Goal: Find specific page/section: Find specific page/section

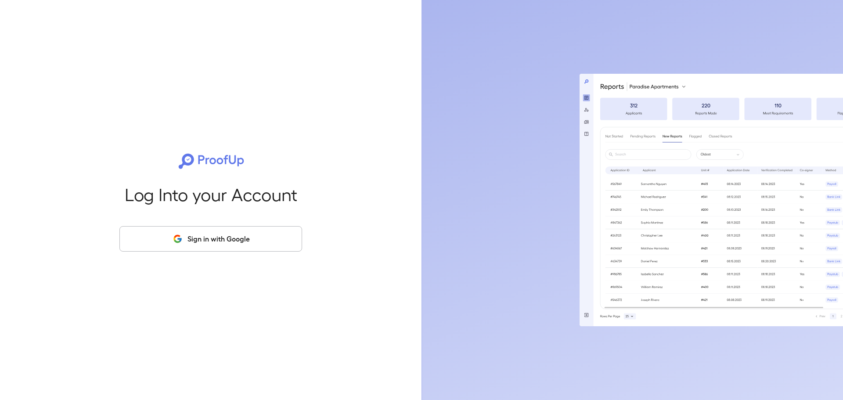
click at [196, 246] on button "Sign in with Google" at bounding box center [210, 238] width 183 height 25
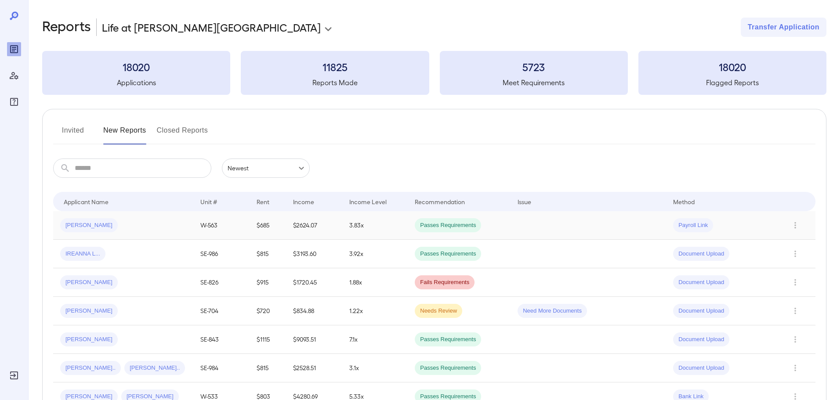
click at [140, 225] on div "Samuel j..." at bounding box center [123, 225] width 126 height 14
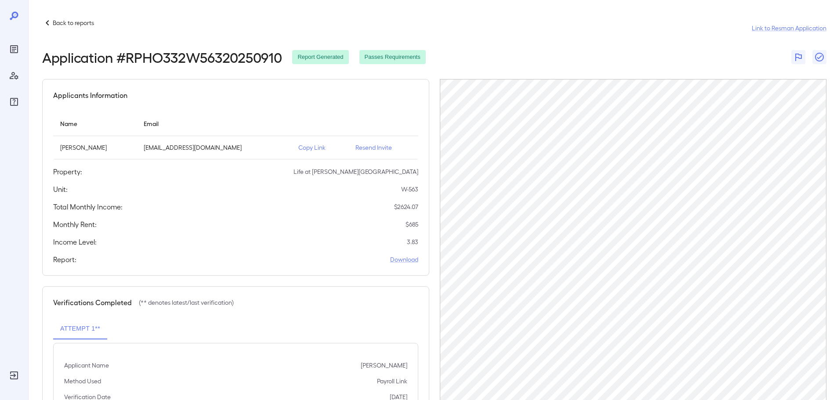
click at [66, 26] on p "Back to reports" at bounding box center [73, 22] width 41 height 9
